Goal: Information Seeking & Learning: Learn about a topic

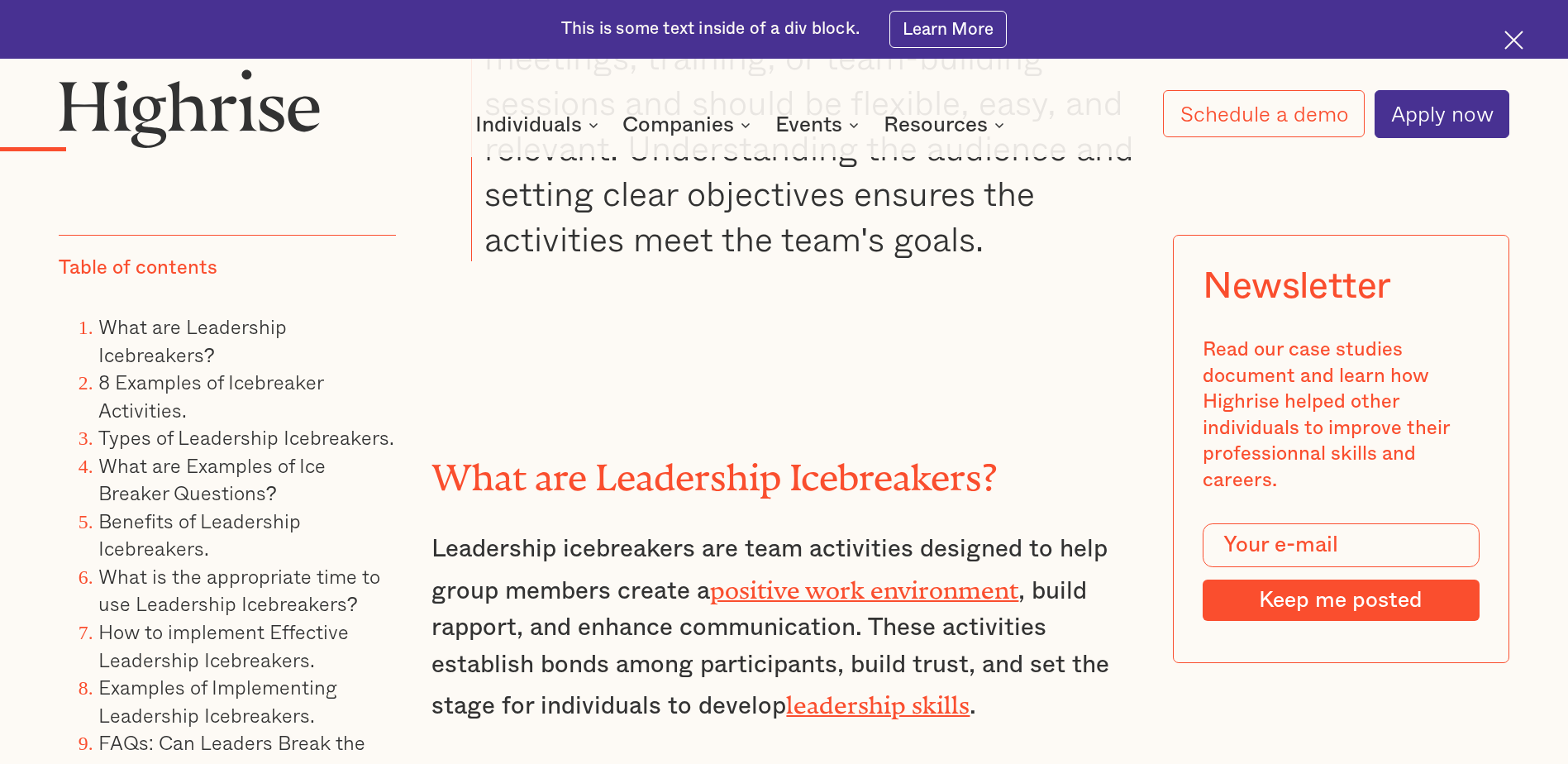
scroll to position [3141, 0]
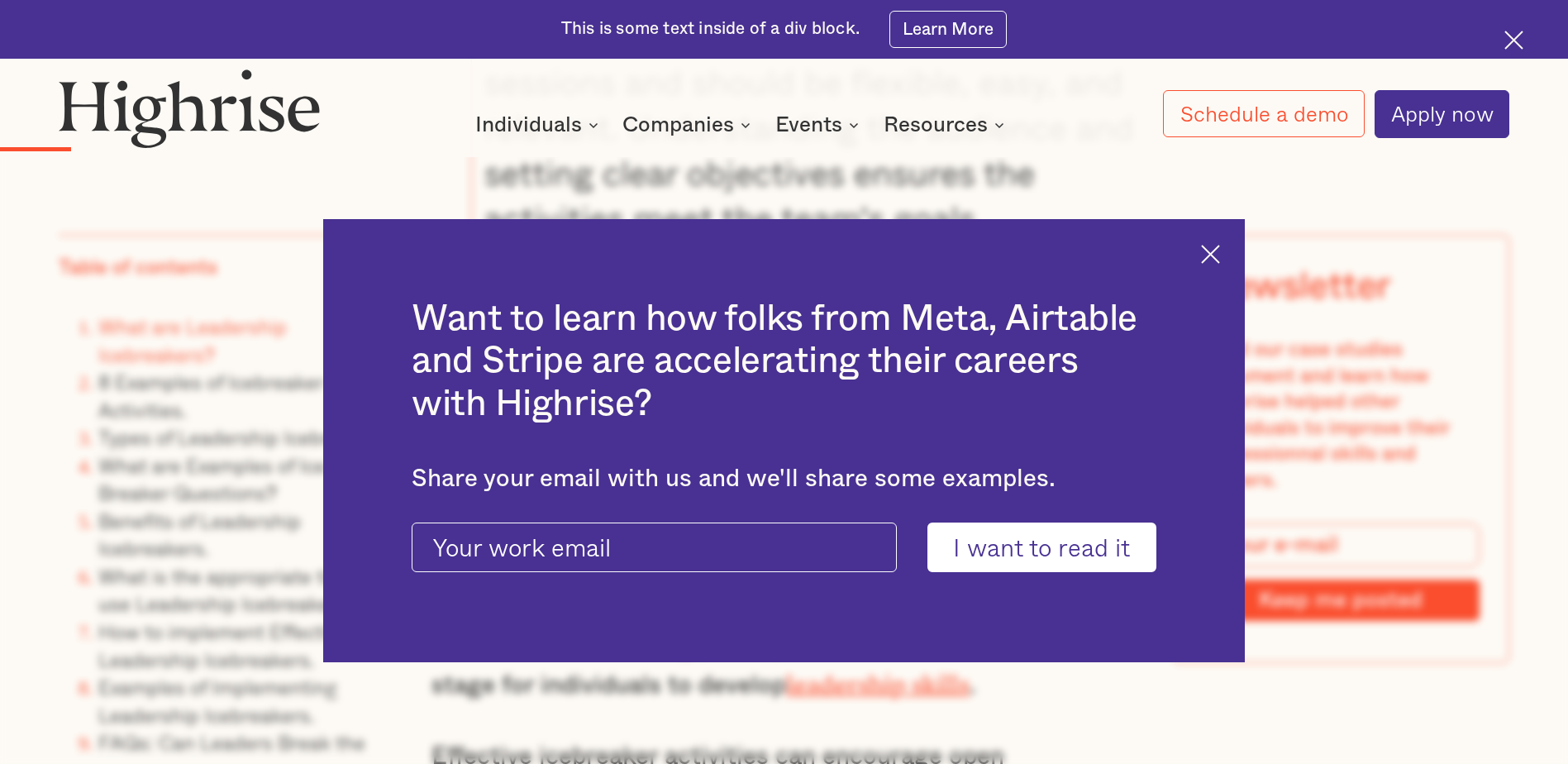
click at [1218, 251] on img at bounding box center [1210, 254] width 19 height 19
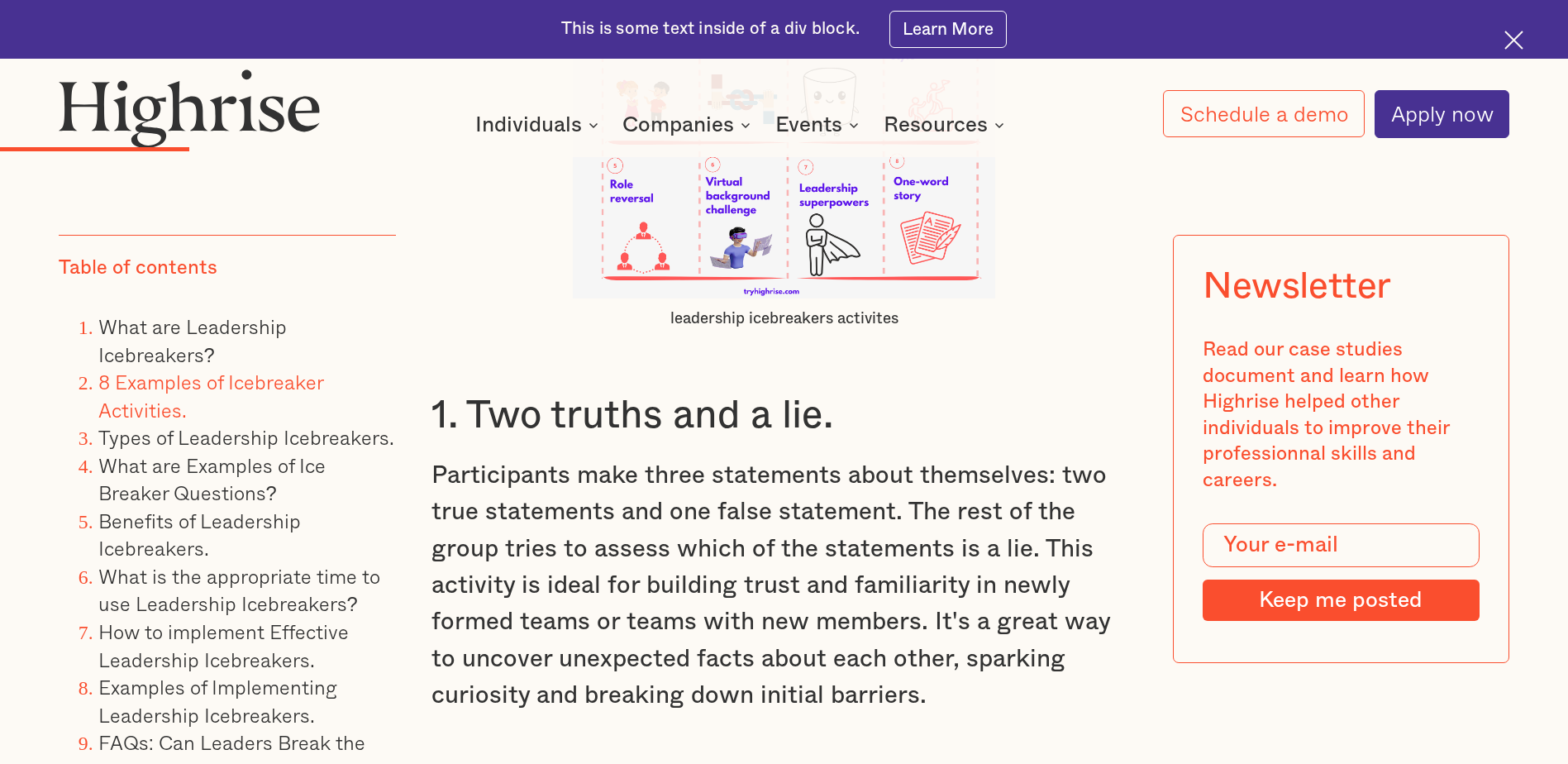
scroll to position [5703, 0]
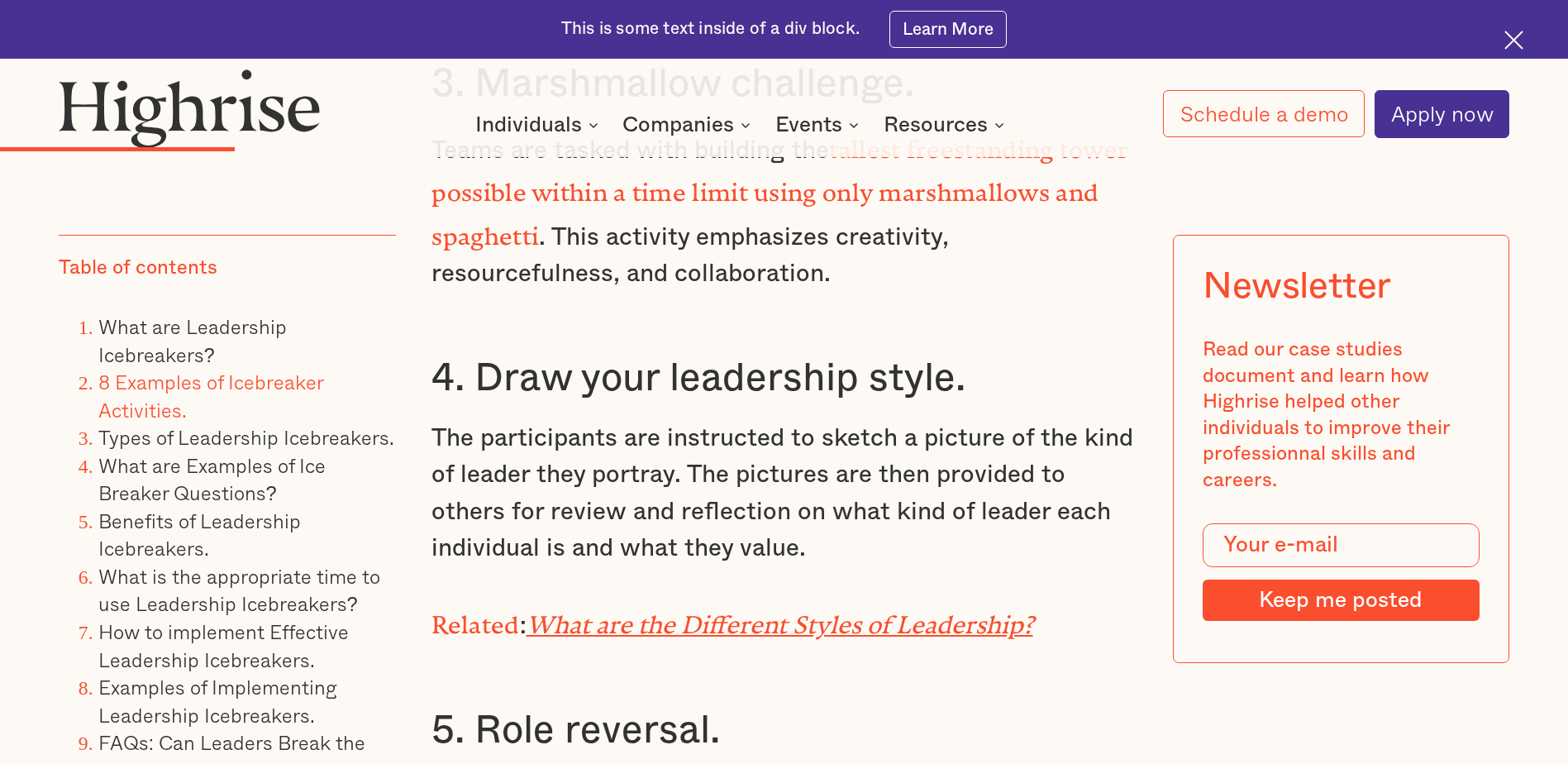
click at [835, 509] on p "The participants are instructed to sketch a picture of the kind of leader they …" at bounding box center [783, 494] width 704 height 147
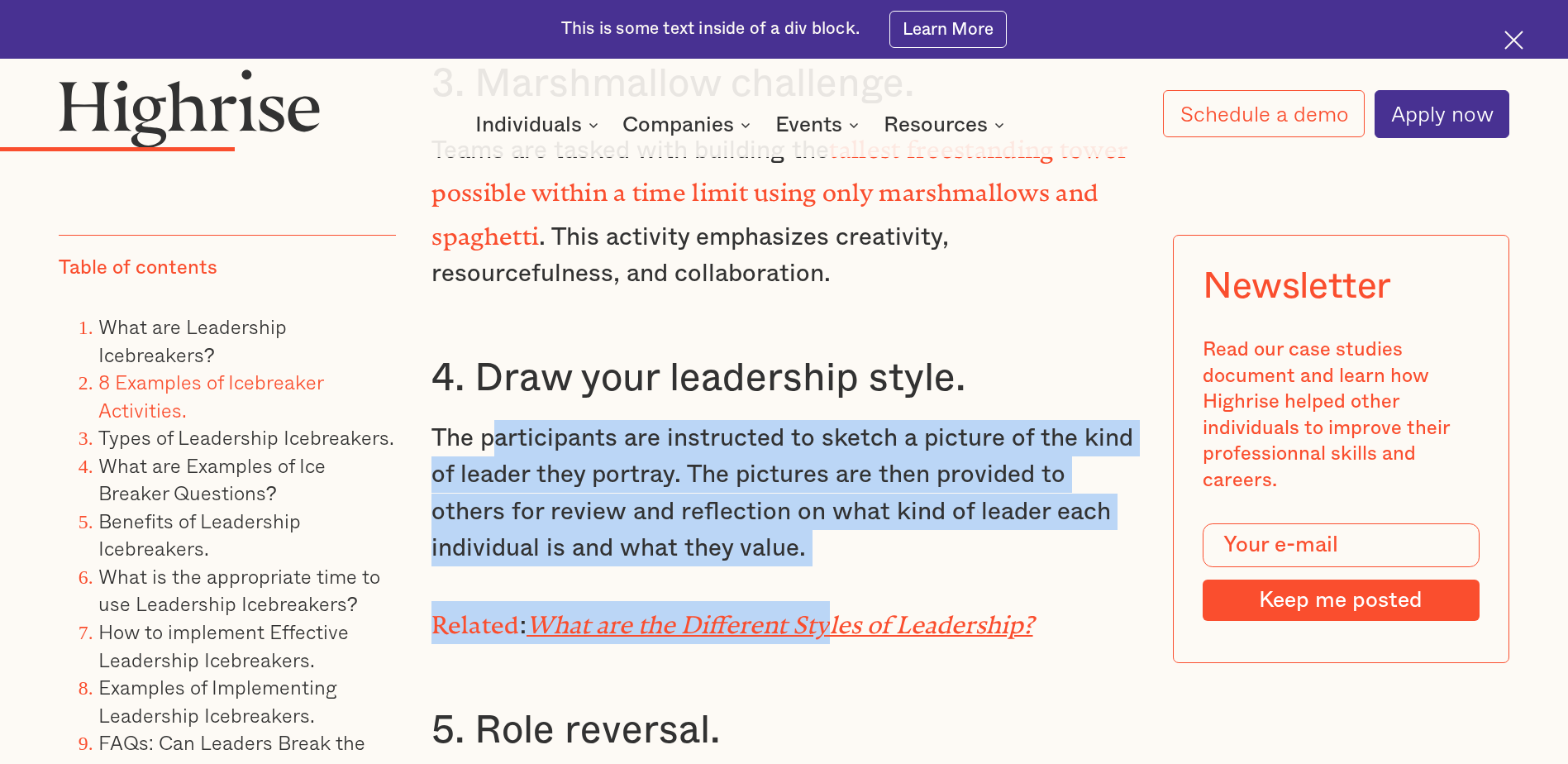
drag, startPoint x: 833, startPoint y: 559, endPoint x: 497, endPoint y: 430, distance: 359.9
drag, startPoint x: 497, startPoint y: 430, endPoint x: 461, endPoint y: 419, distance: 37.6
click at [593, 463] on p "The participants are instructed to sketch a picture of the kind of leader they …" at bounding box center [783, 494] width 704 height 147
drag, startPoint x: 430, startPoint y: 422, endPoint x: 898, endPoint y: 551, distance: 485.5
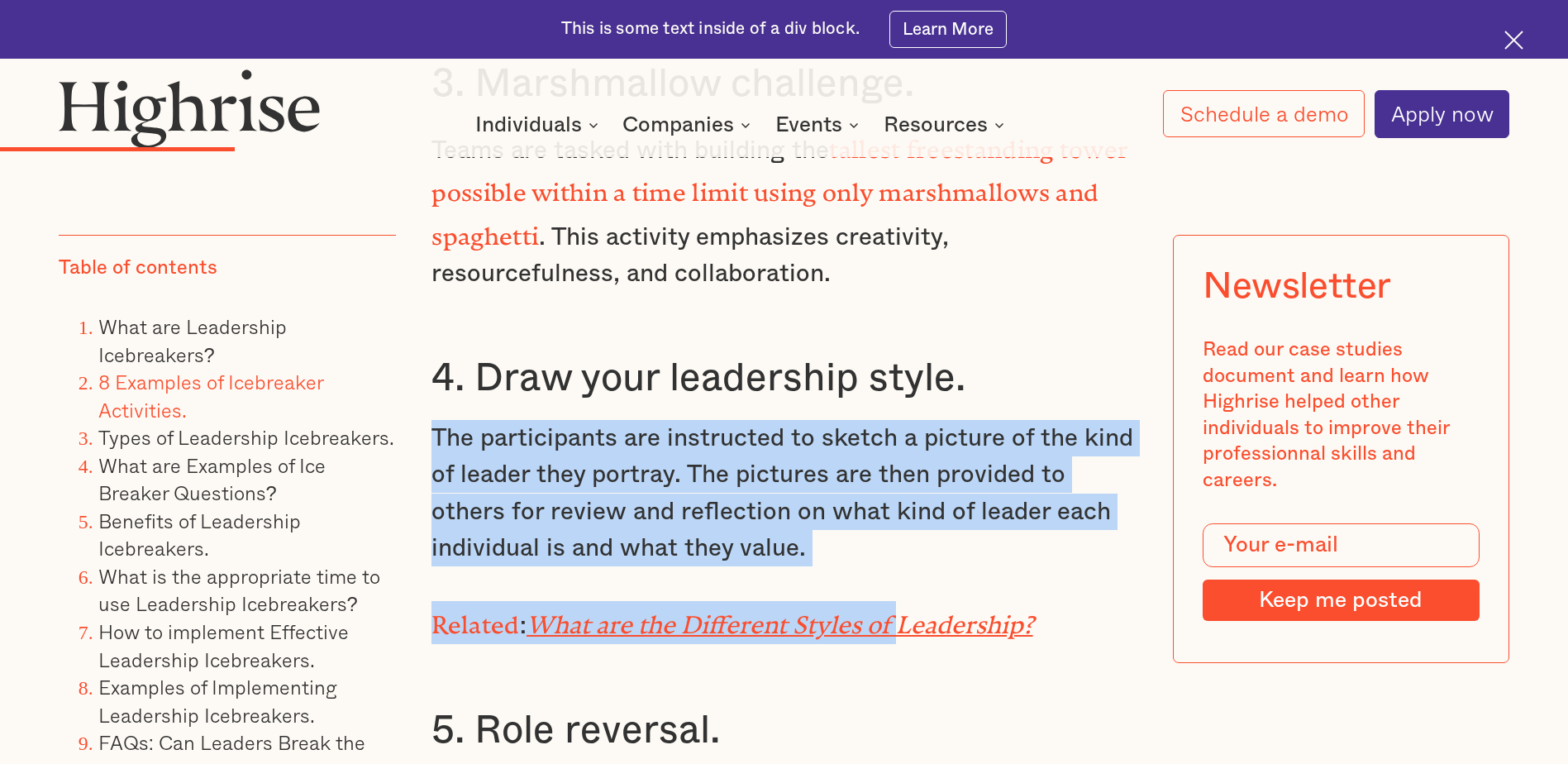
click at [737, 446] on p "The participants are instructed to sketch a picture of the kind of leader they …" at bounding box center [783, 494] width 704 height 147
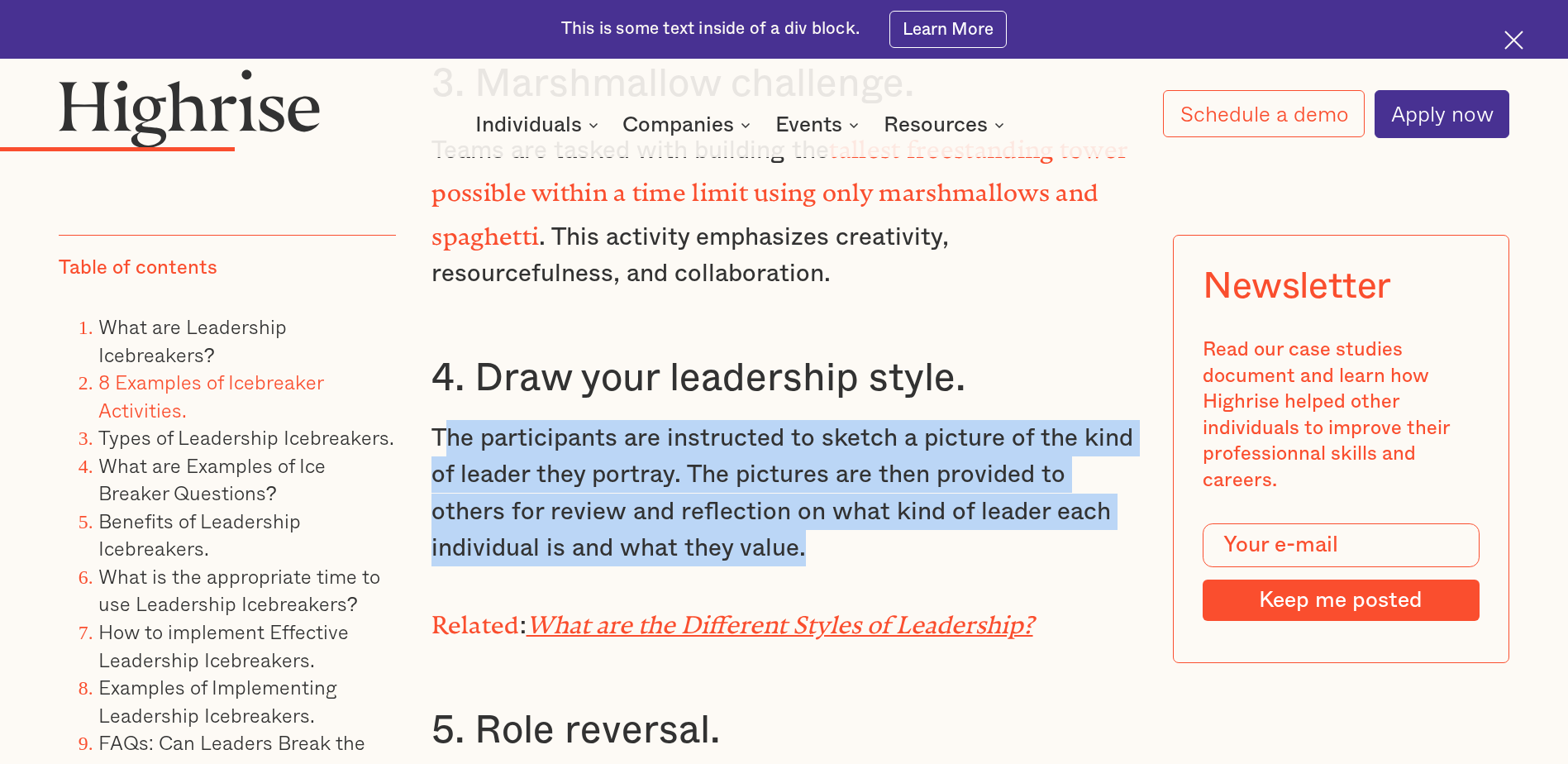
drag, startPoint x: 809, startPoint y: 531, endPoint x: 439, endPoint y: 418, distance: 386.9
click at [439, 420] on p "The participants are instructed to sketch a picture of the kind of leader they …" at bounding box center [783, 494] width 704 height 147
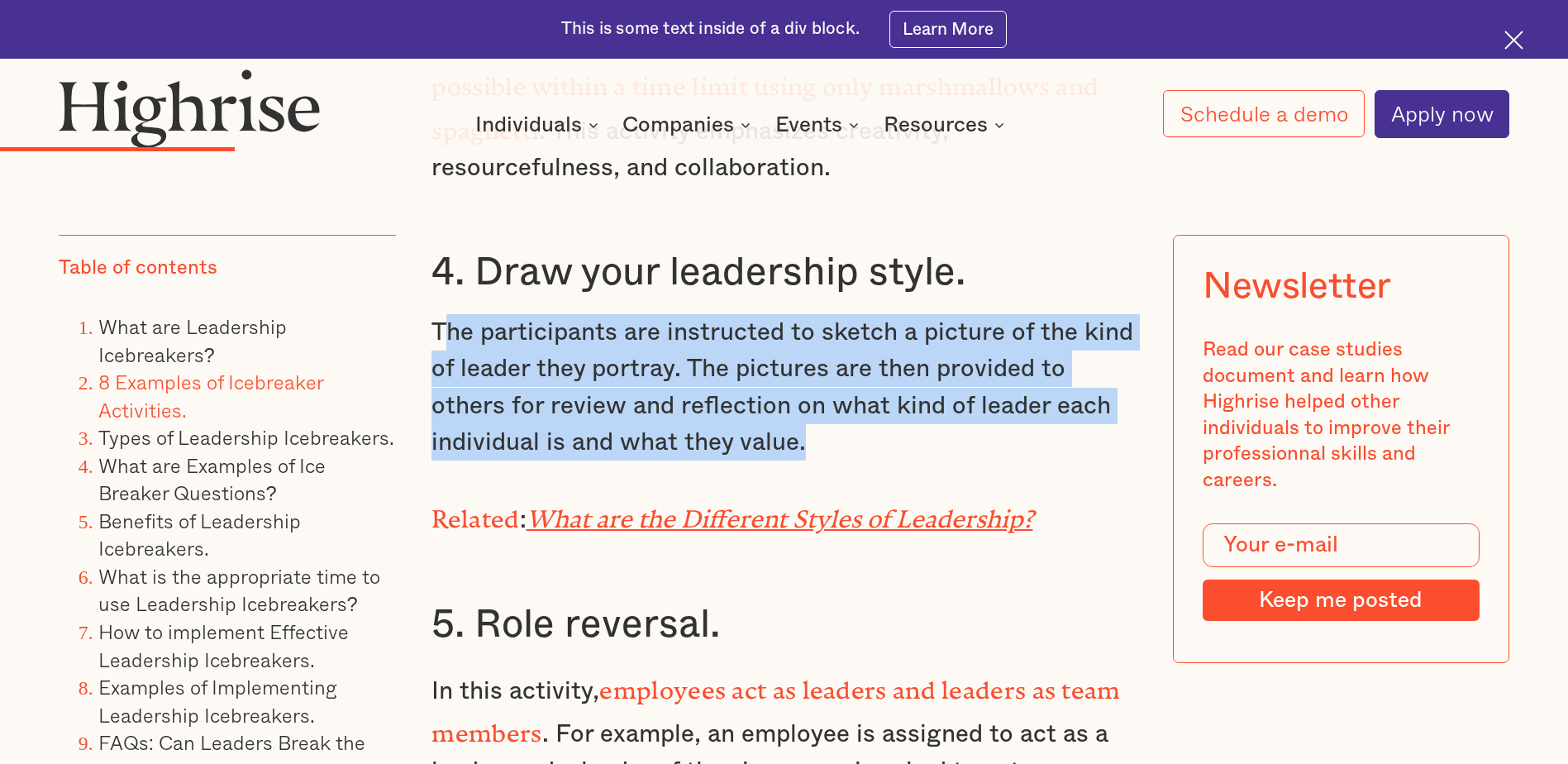
scroll to position [5951, 0]
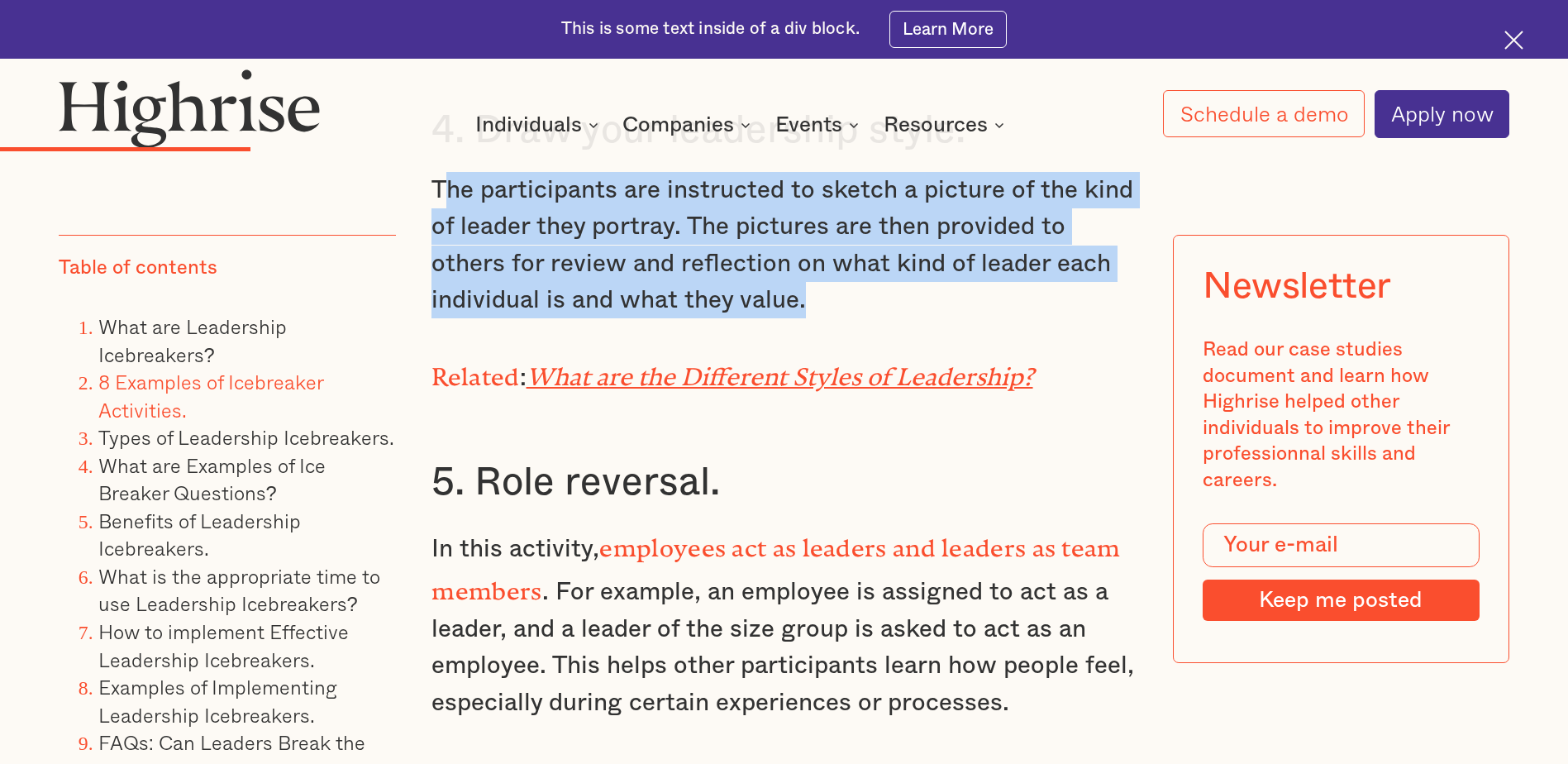
click at [858, 363] on em "What are the Different Styles of Leadership?" at bounding box center [780, 370] width 507 height 16
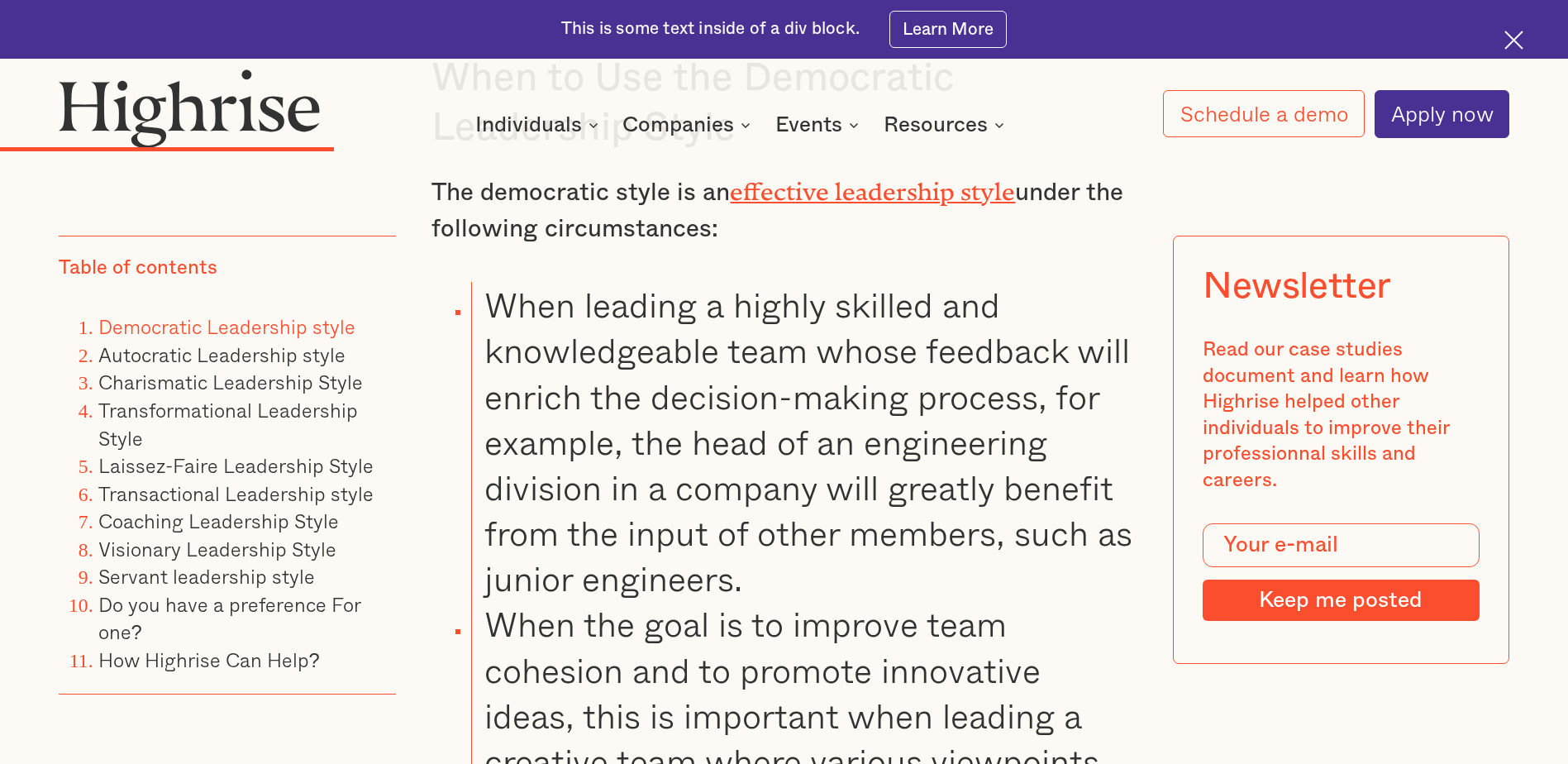
scroll to position [6612, 0]
